Goal: Transaction & Acquisition: Purchase product/service

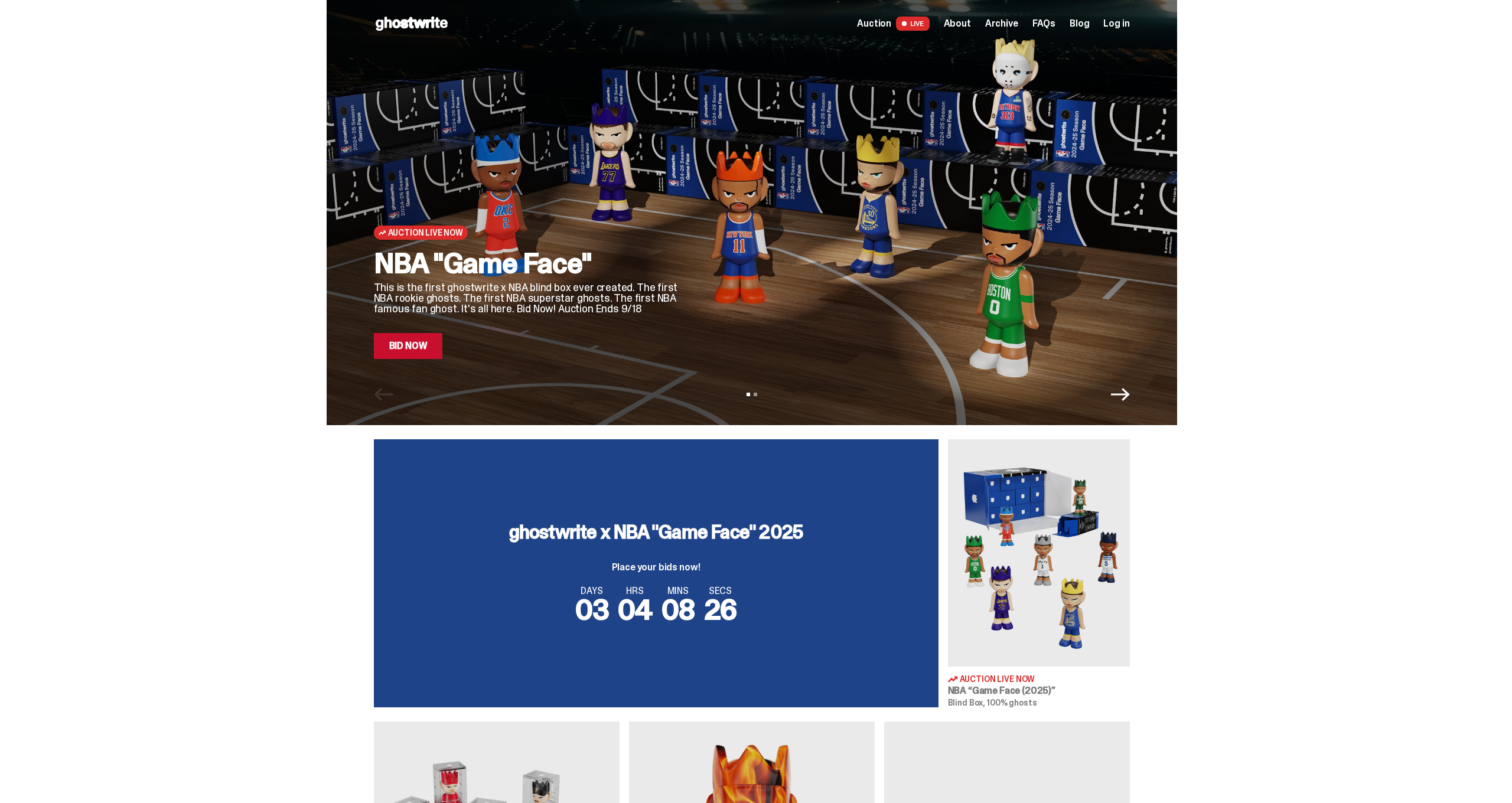
click at [413, 324] on div "NBA "Game Face" This is the first ghostwrite x NBA blind box ever created. The …" at bounding box center [527, 304] width 307 height 110
click at [420, 351] on link "Bid Now" at bounding box center [408, 346] width 69 height 26
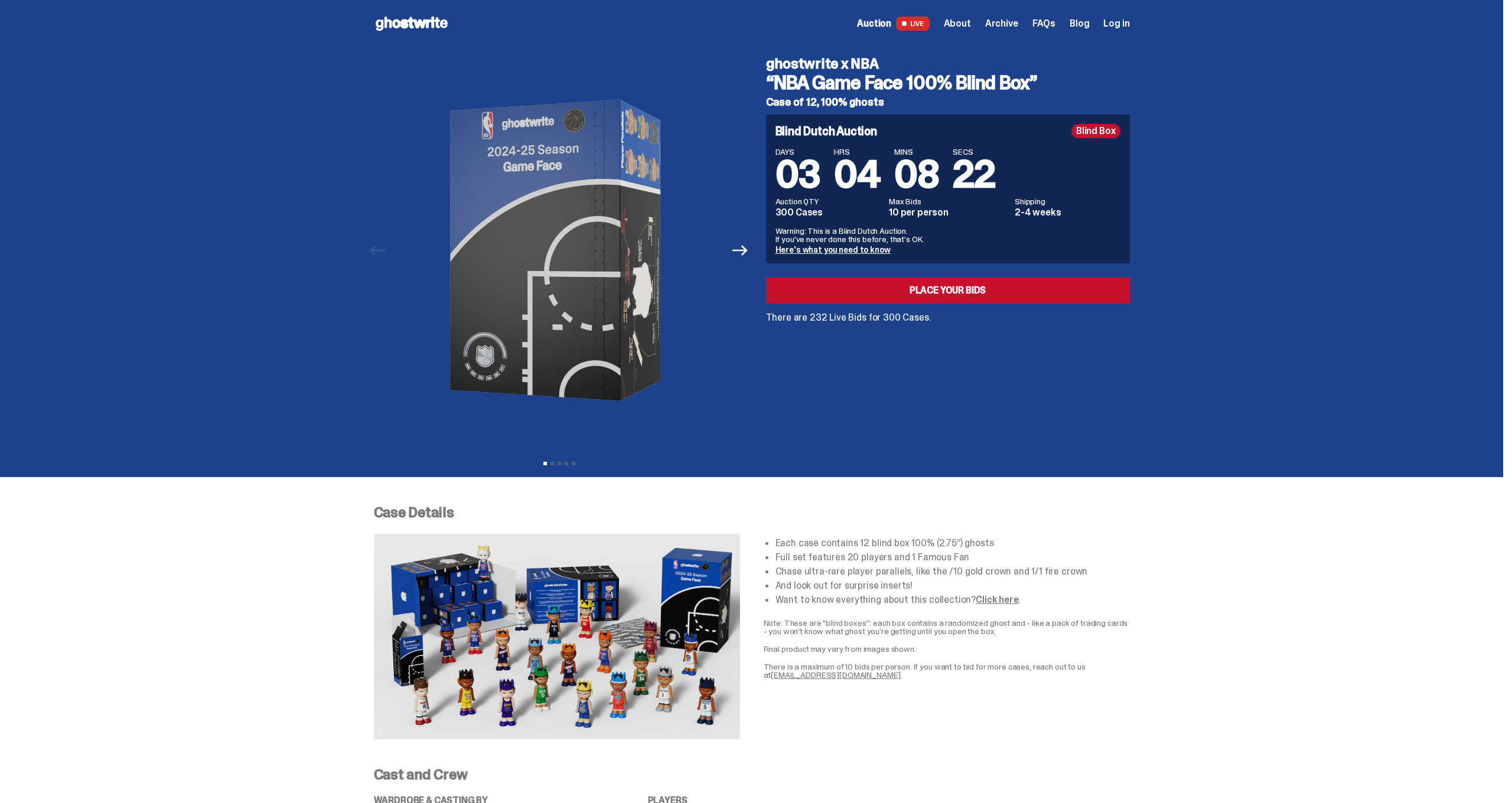
drag, startPoint x: 804, startPoint y: 312, endPoint x: 952, endPoint y: 315, distance: 148.0
click at [952, 315] on p "There are 232 Live Bids for 300 Cases." at bounding box center [948, 318] width 364 height 9
click at [944, 312] on div "Blind Dutch Auction Blind Box DAYS 03 HRS 04 MINS 08 SECS 19 Auction QTY 300 Ca…" at bounding box center [948, 219] width 364 height 208
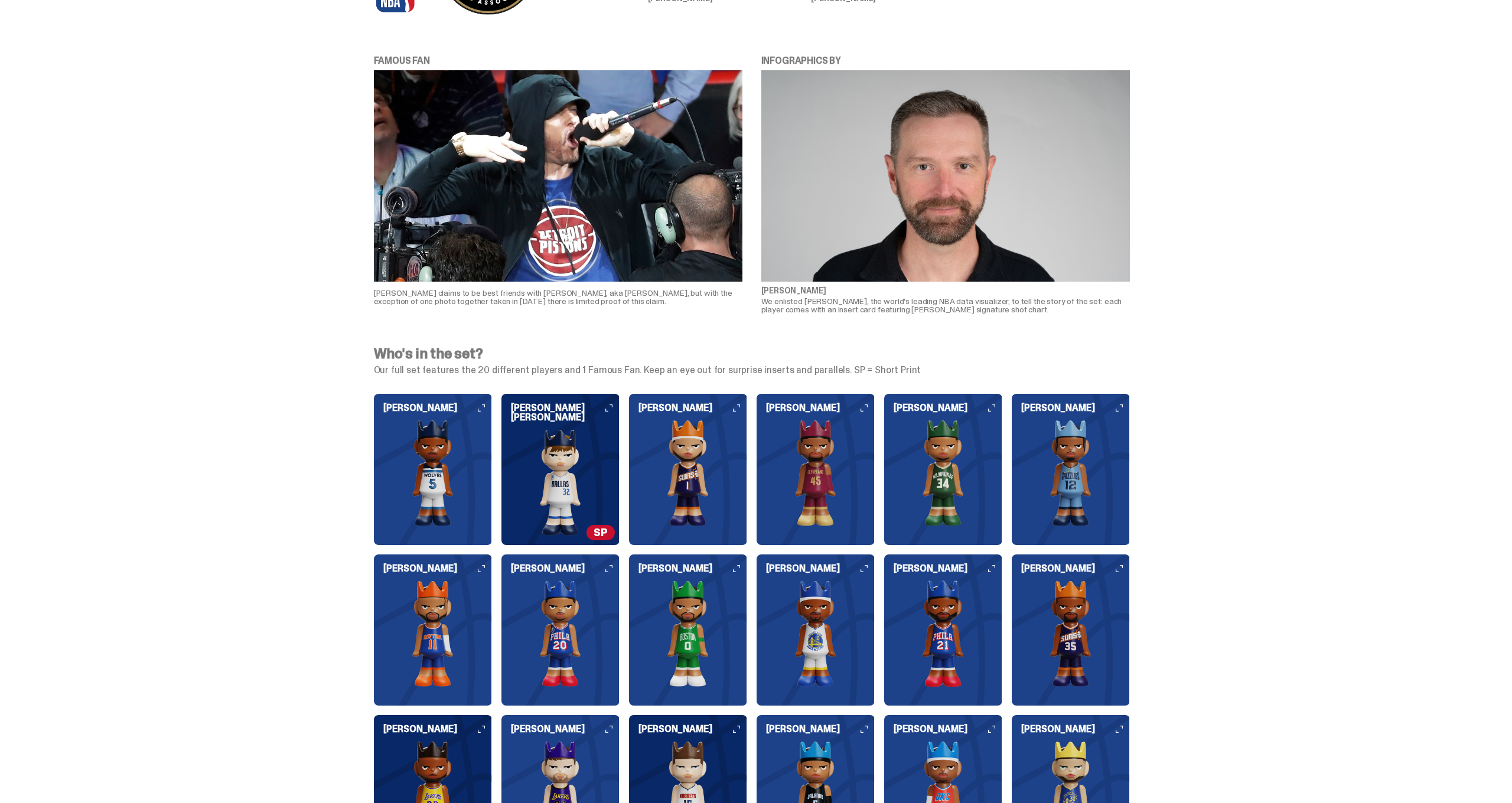
scroll to position [912, 0]
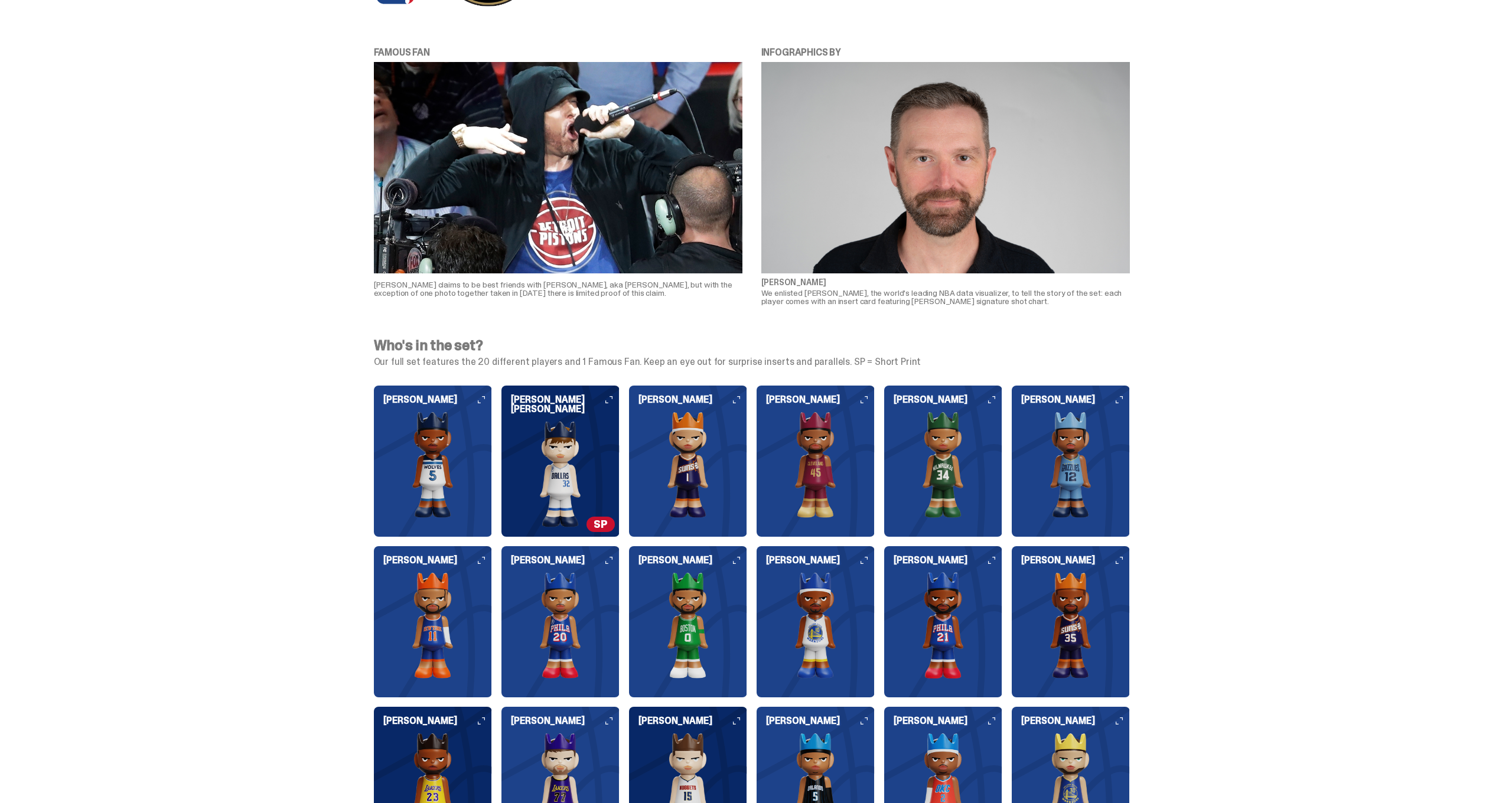
click at [604, 526] on span "SP" at bounding box center [601, 525] width 28 height 15
click at [891, 380] on div "Who's in the set? Our full set features the 20 different players and 1 Famous F…" at bounding box center [752, 687] width 1503 height 723
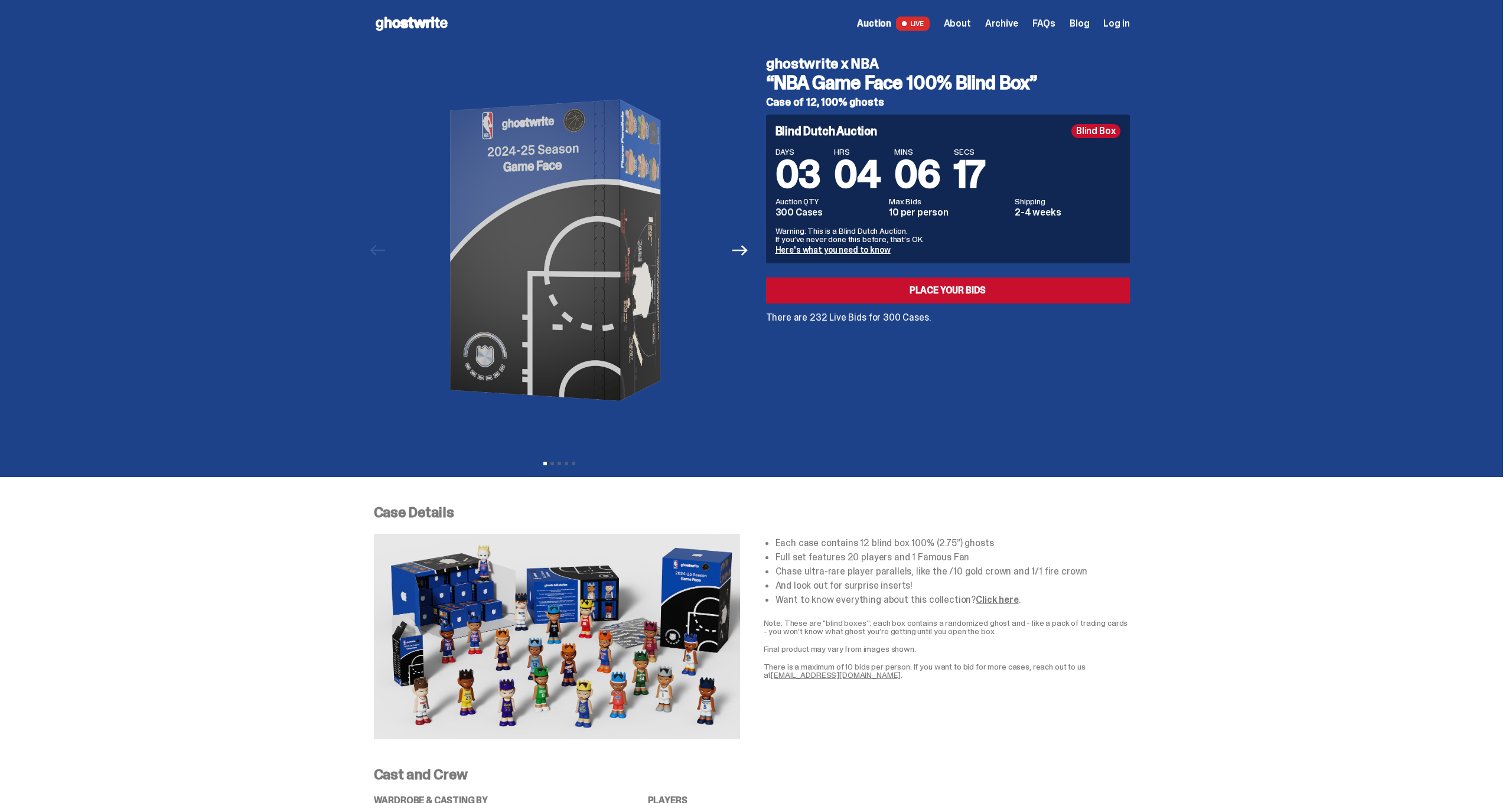
scroll to position [0, 0]
click at [1000, 20] on span "Archive" at bounding box center [1002, 24] width 33 height 9
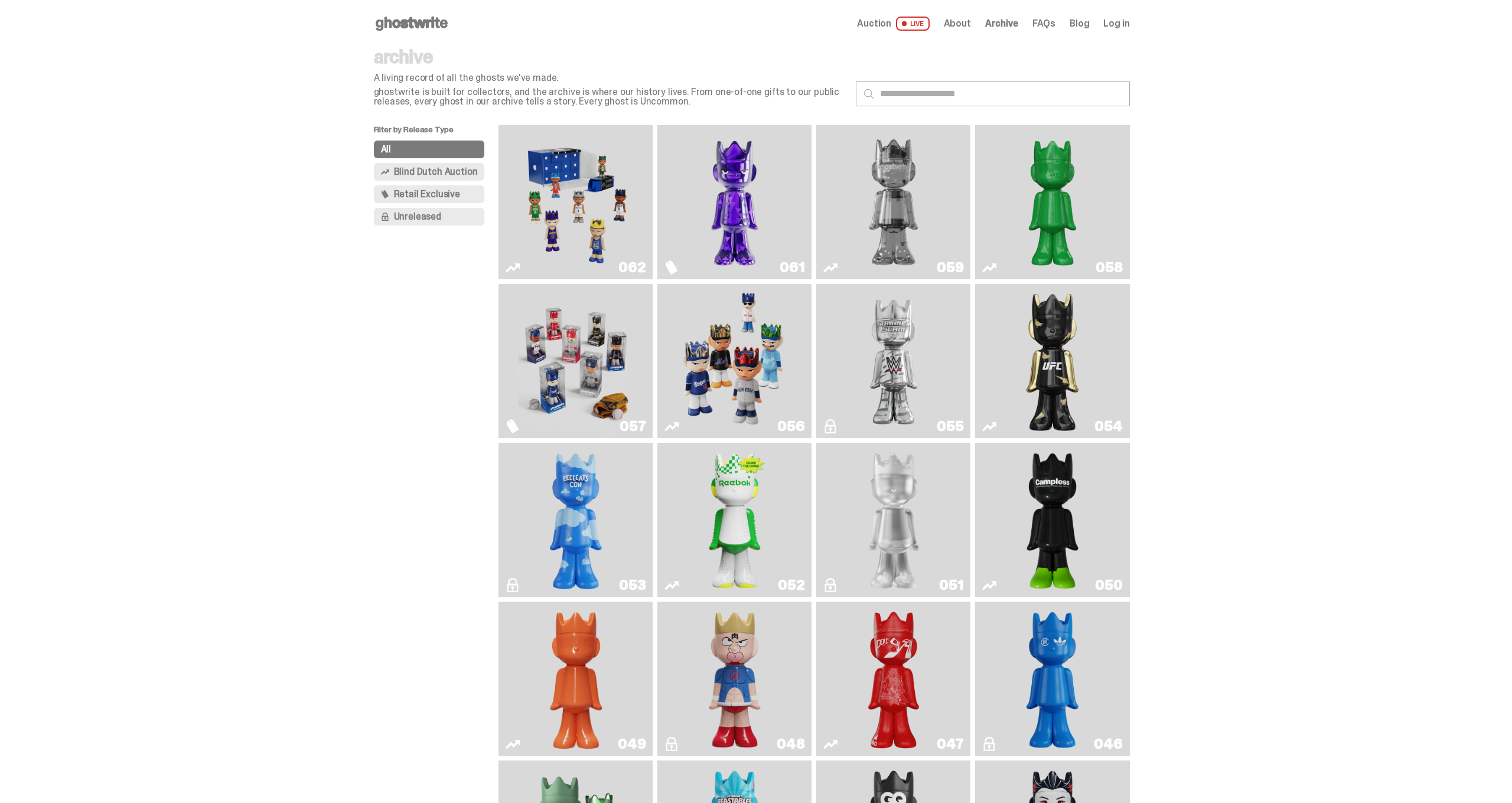
click at [717, 351] on img "Game Face (2025)" at bounding box center [735, 361] width 116 height 145
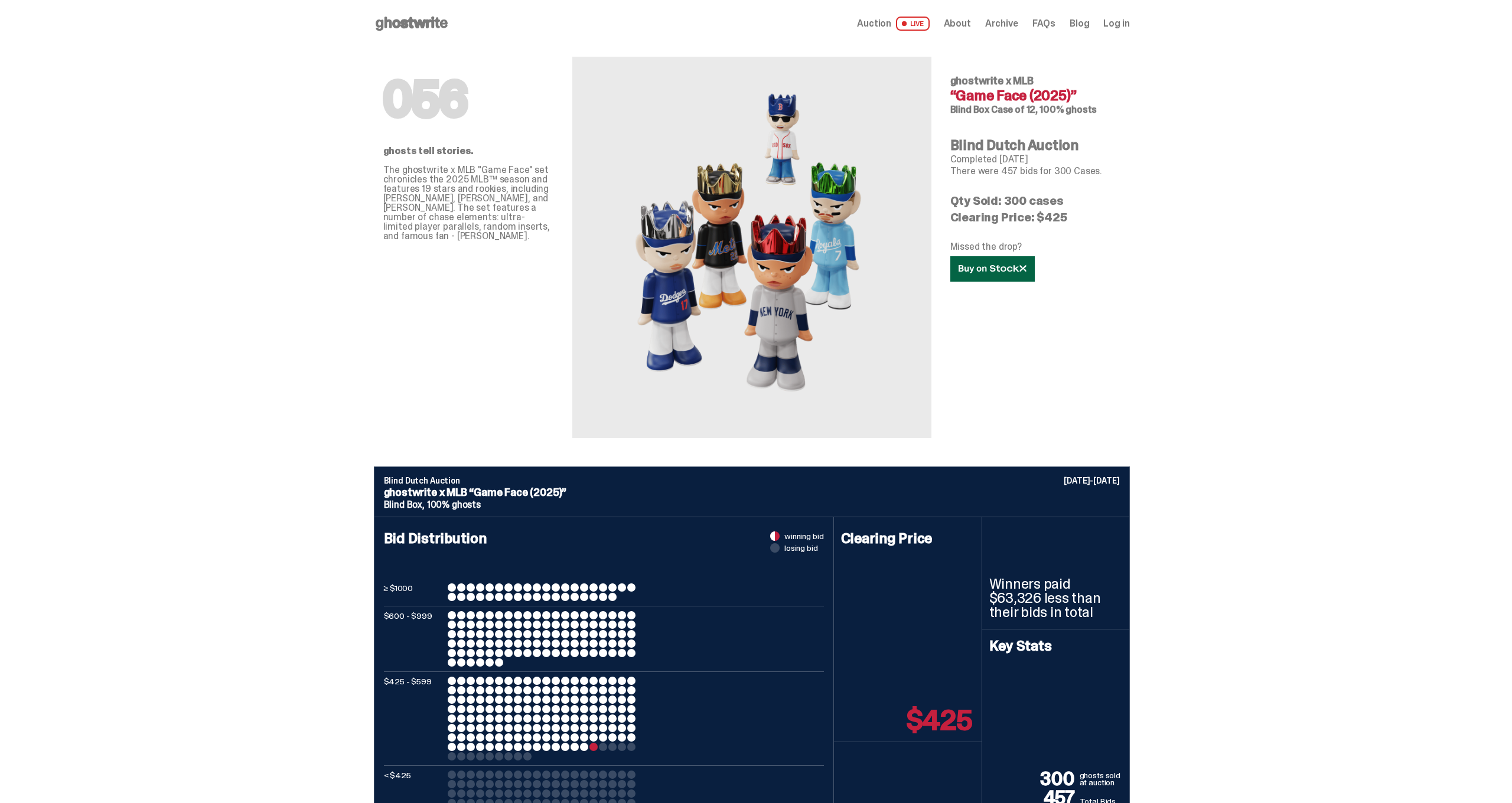
click at [975, 265] on icon at bounding box center [993, 268] width 68 height 9
